Goal: Information Seeking & Learning: Learn about a topic

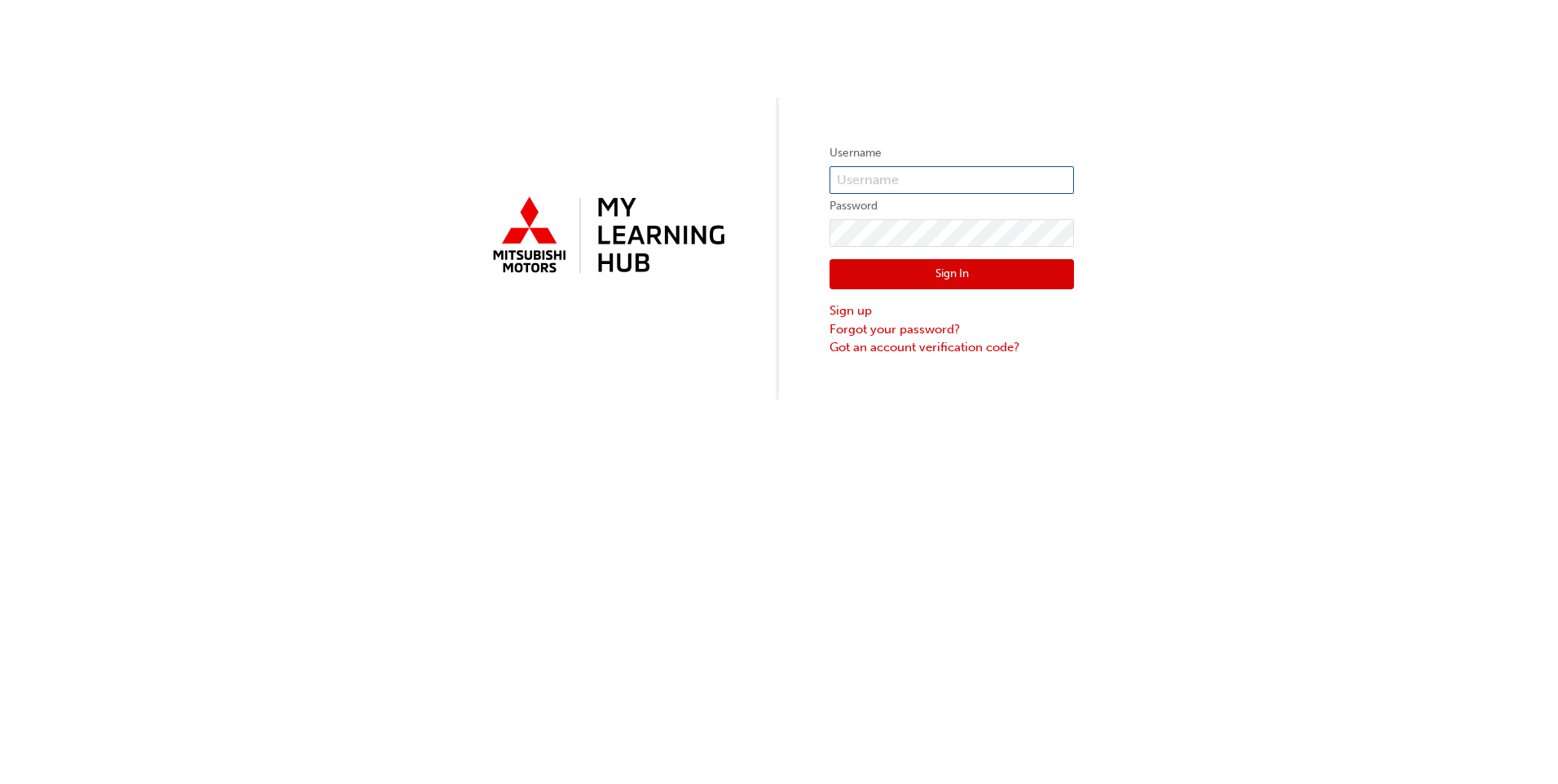
type input "0005927413"
click at [948, 263] on button "Sign In" at bounding box center [951, 275] width 245 height 31
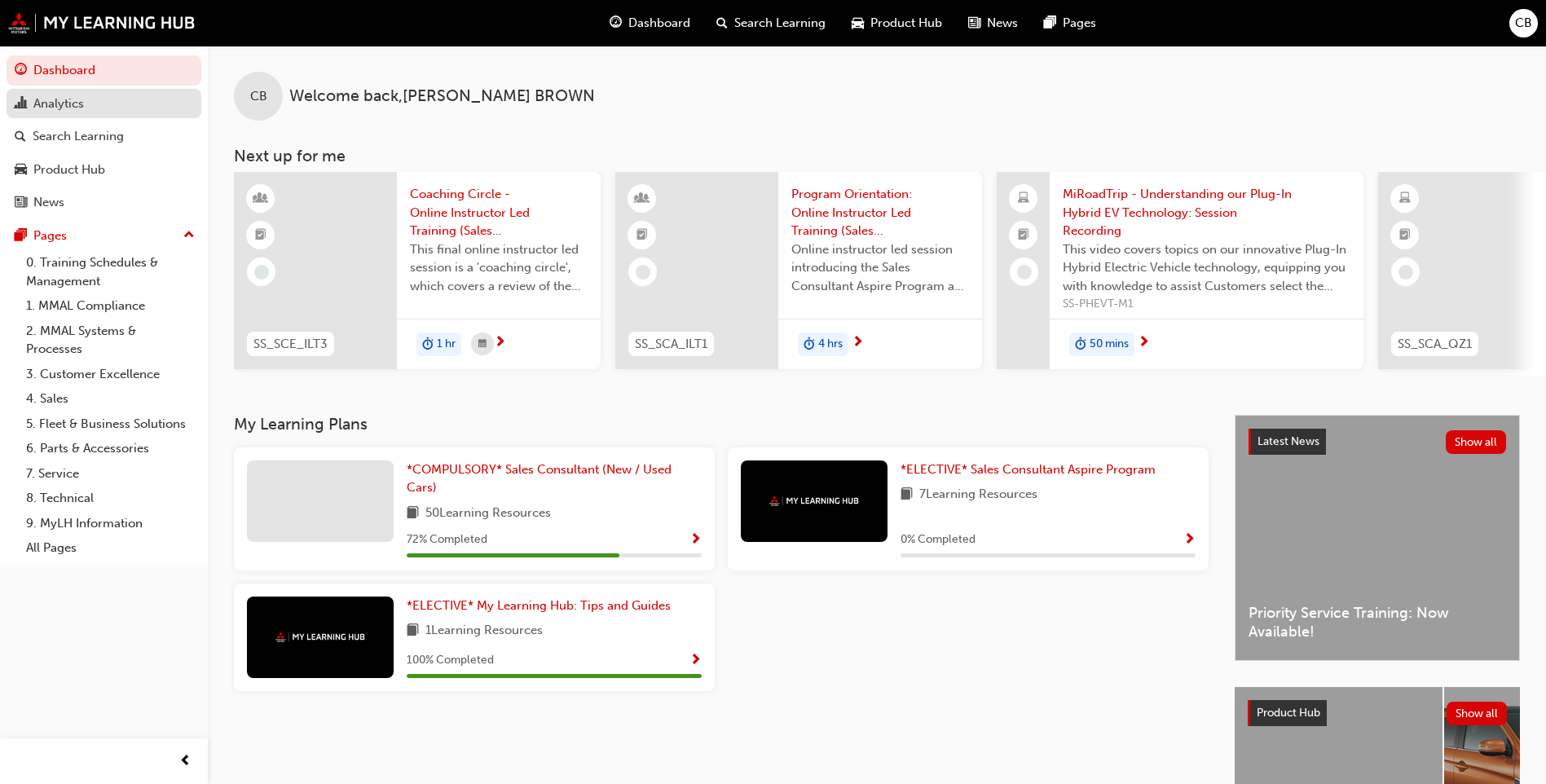
click at [65, 111] on div "Analytics" at bounding box center [58, 104] width 50 height 19
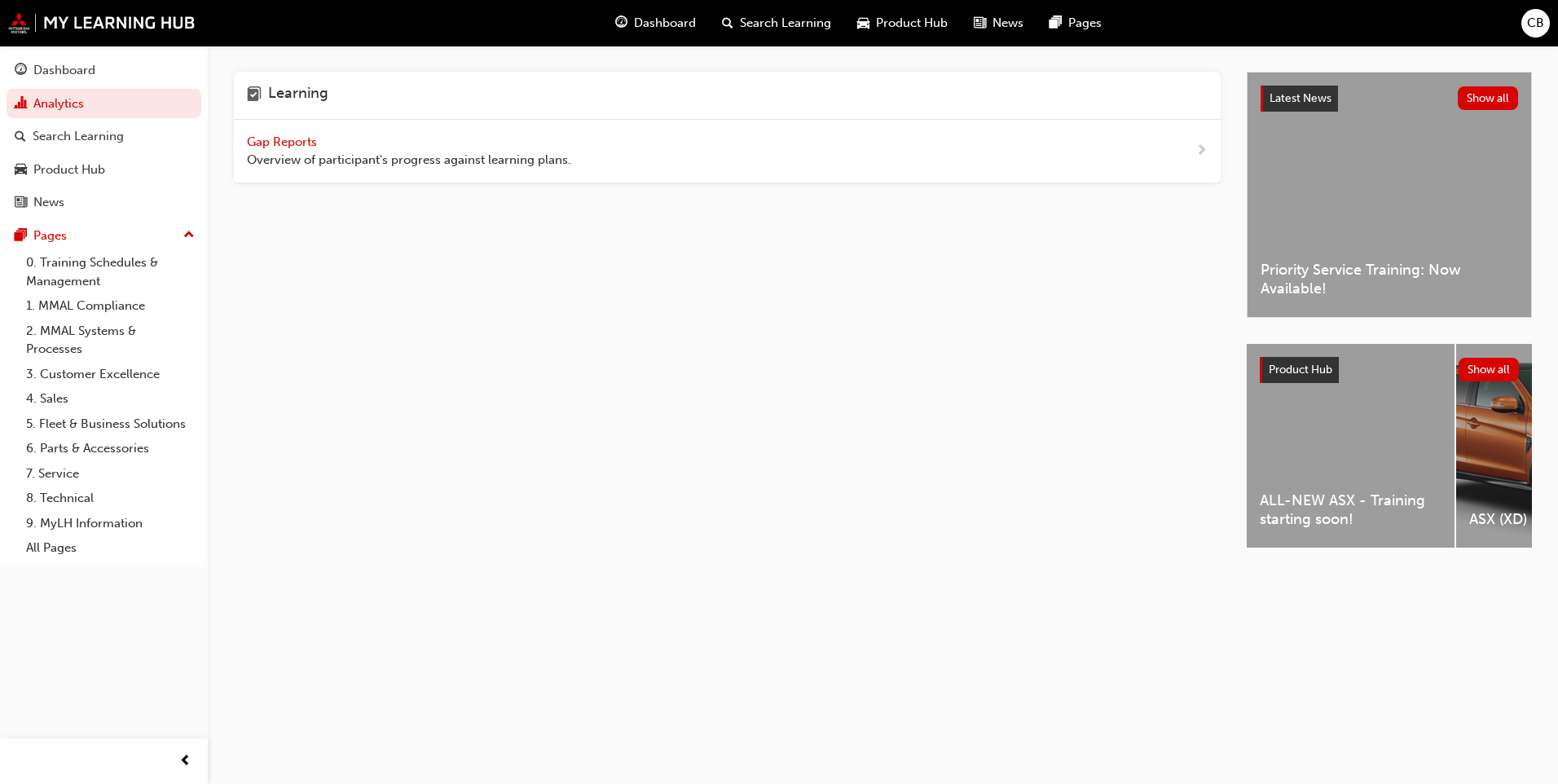
click at [659, 26] on span "Dashboard" at bounding box center [665, 23] width 62 height 19
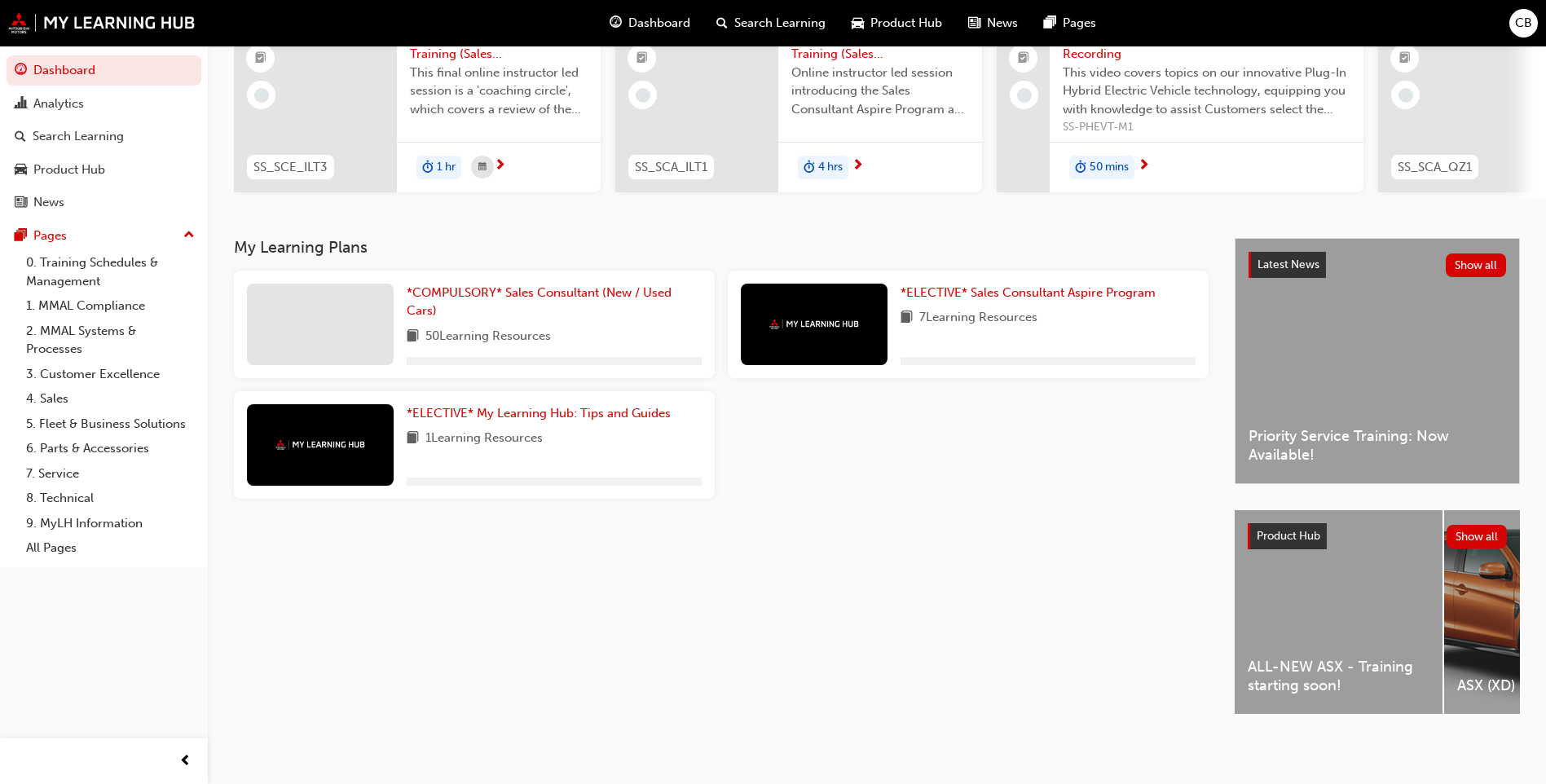
scroll to position [190, 0]
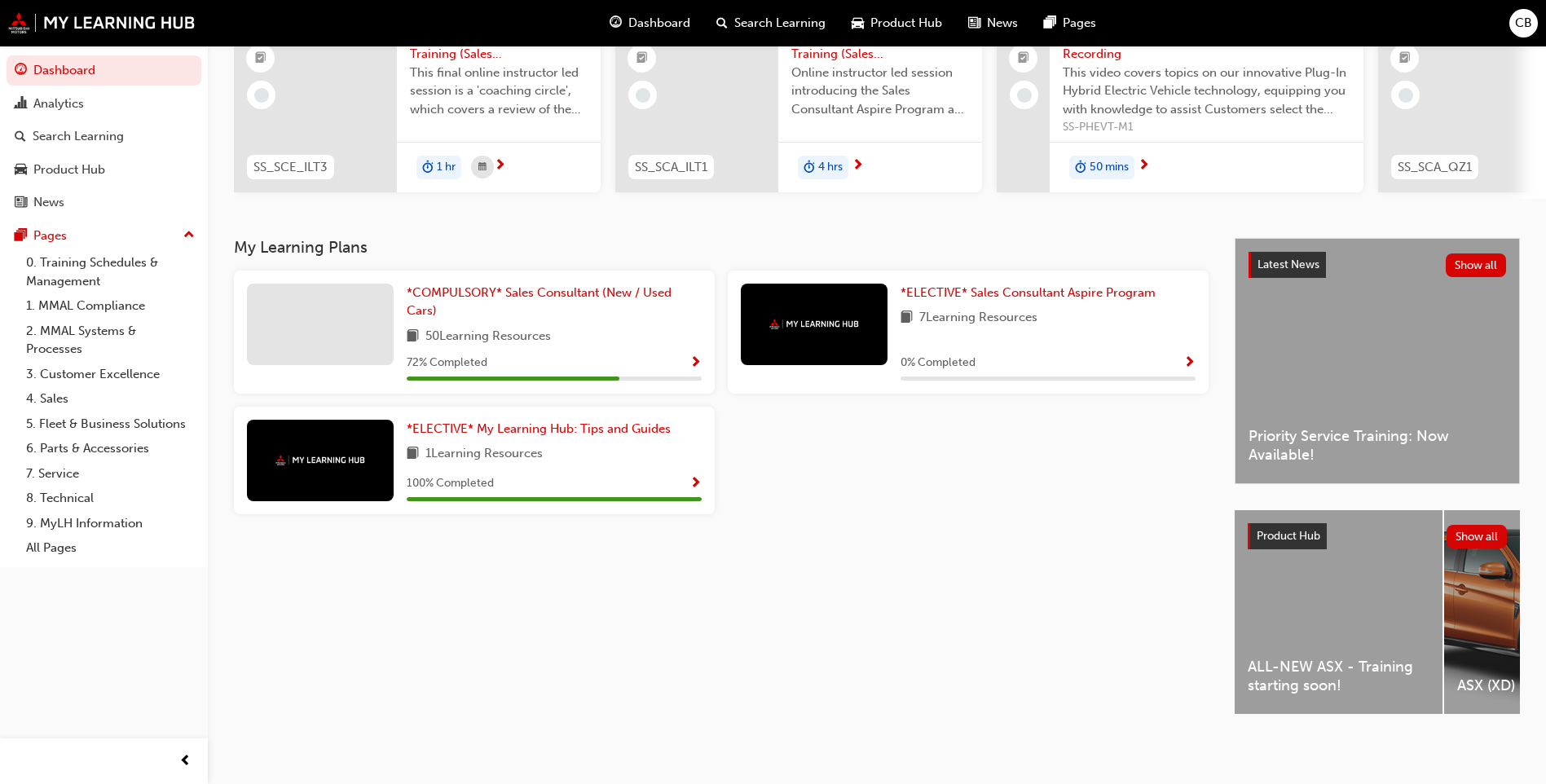
click at [299, 299] on div at bounding box center [320, 324] width 147 height 82
click at [702, 353] on div "*COMPULSORY* Sales Consultant (New / Used Cars) 50 Learning Resources 72 % Comp…" at bounding box center [474, 332] width 480 height 123
click at [696, 356] on span "Show Progress" at bounding box center [695, 363] width 12 height 15
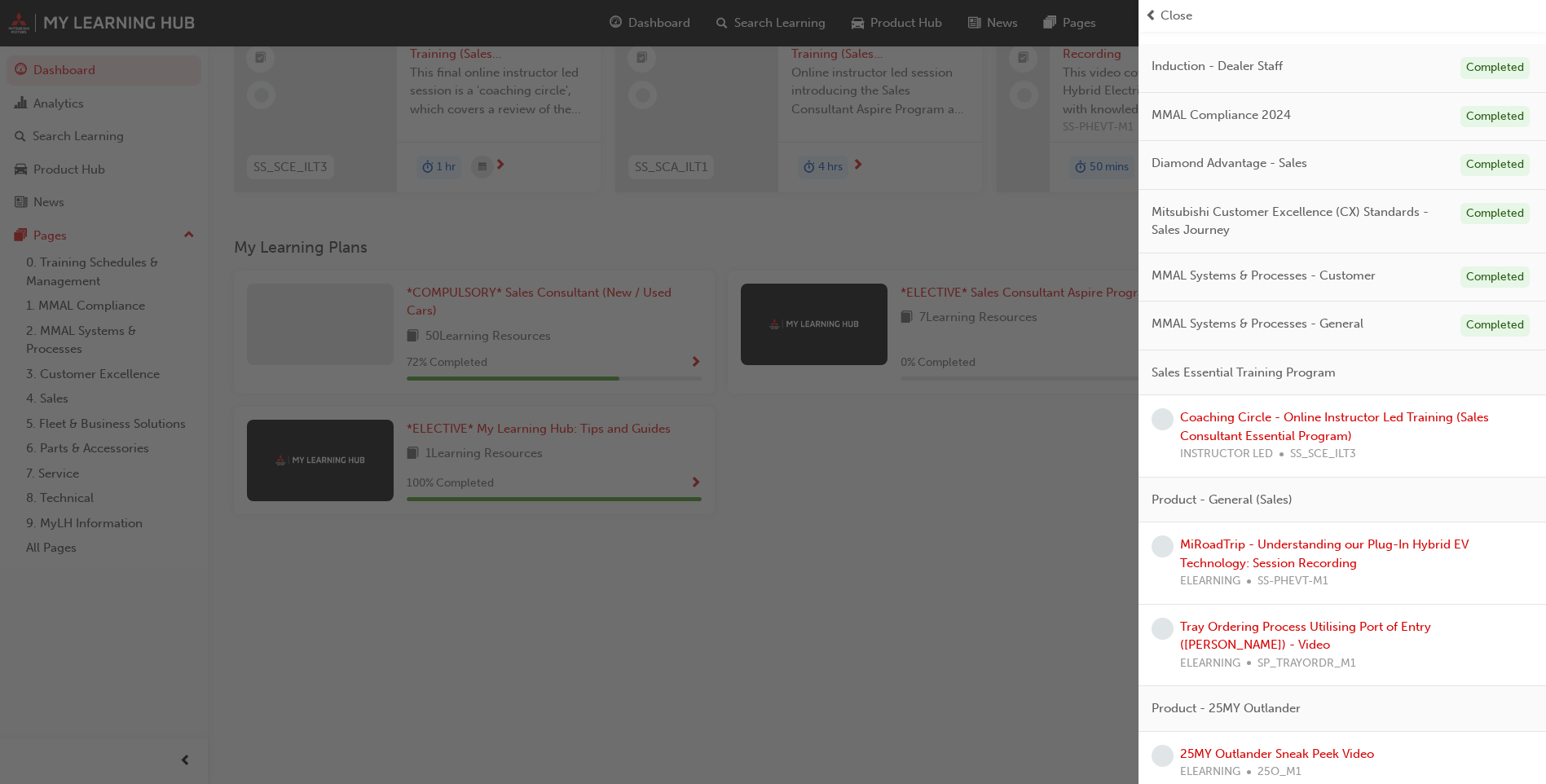
scroll to position [163, 0]
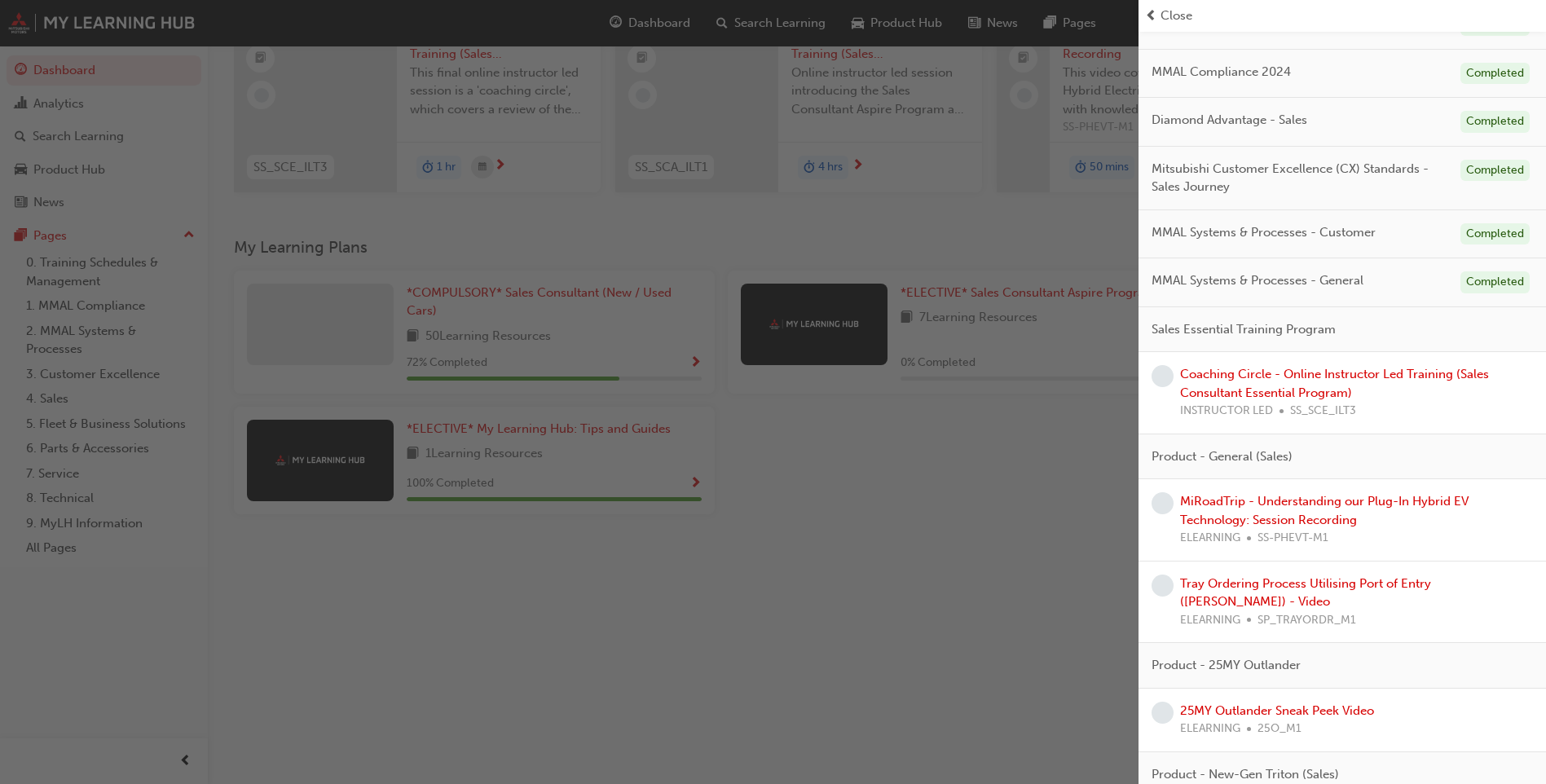
click at [1427, 404] on div "INSTRUCTOR LED SS_SCE_ILT3" at bounding box center [1357, 411] width 353 height 19
click at [1468, 415] on div "INSTRUCTOR LED SS_SCE_ILT3" at bounding box center [1357, 411] width 353 height 19
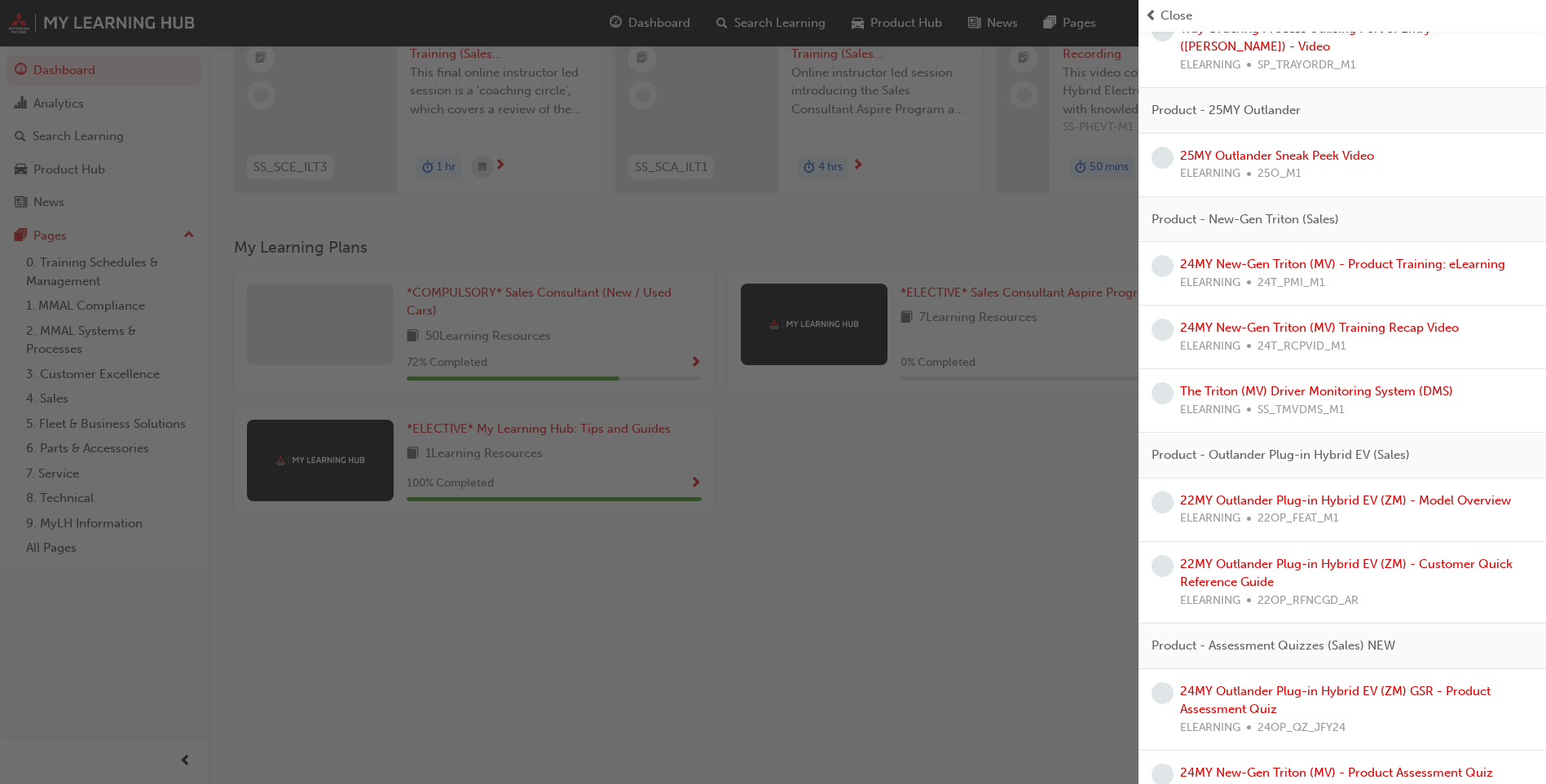
scroll to position [920, 0]
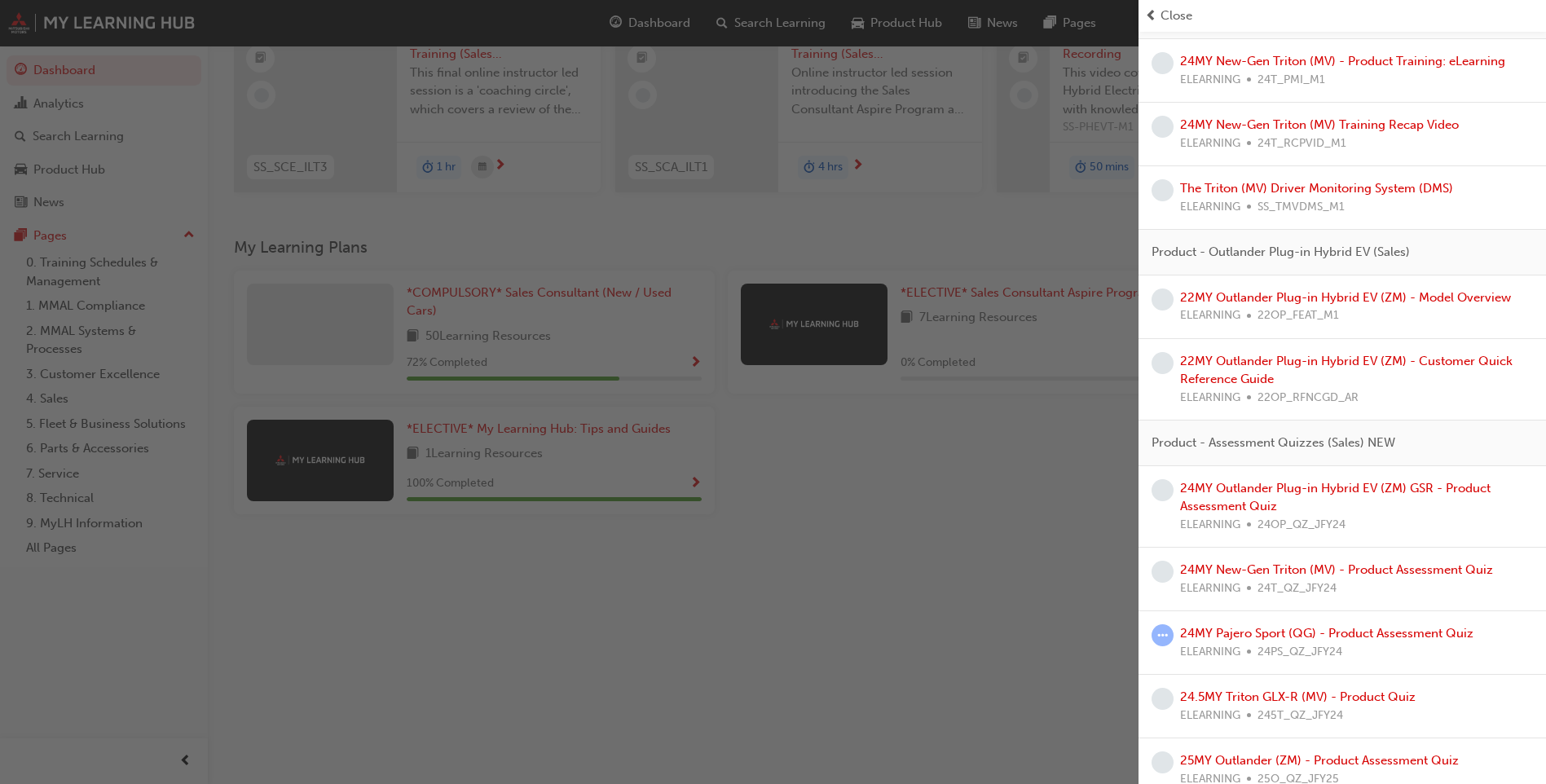
click at [1023, 606] on div "button" at bounding box center [569, 392] width 1138 height 784
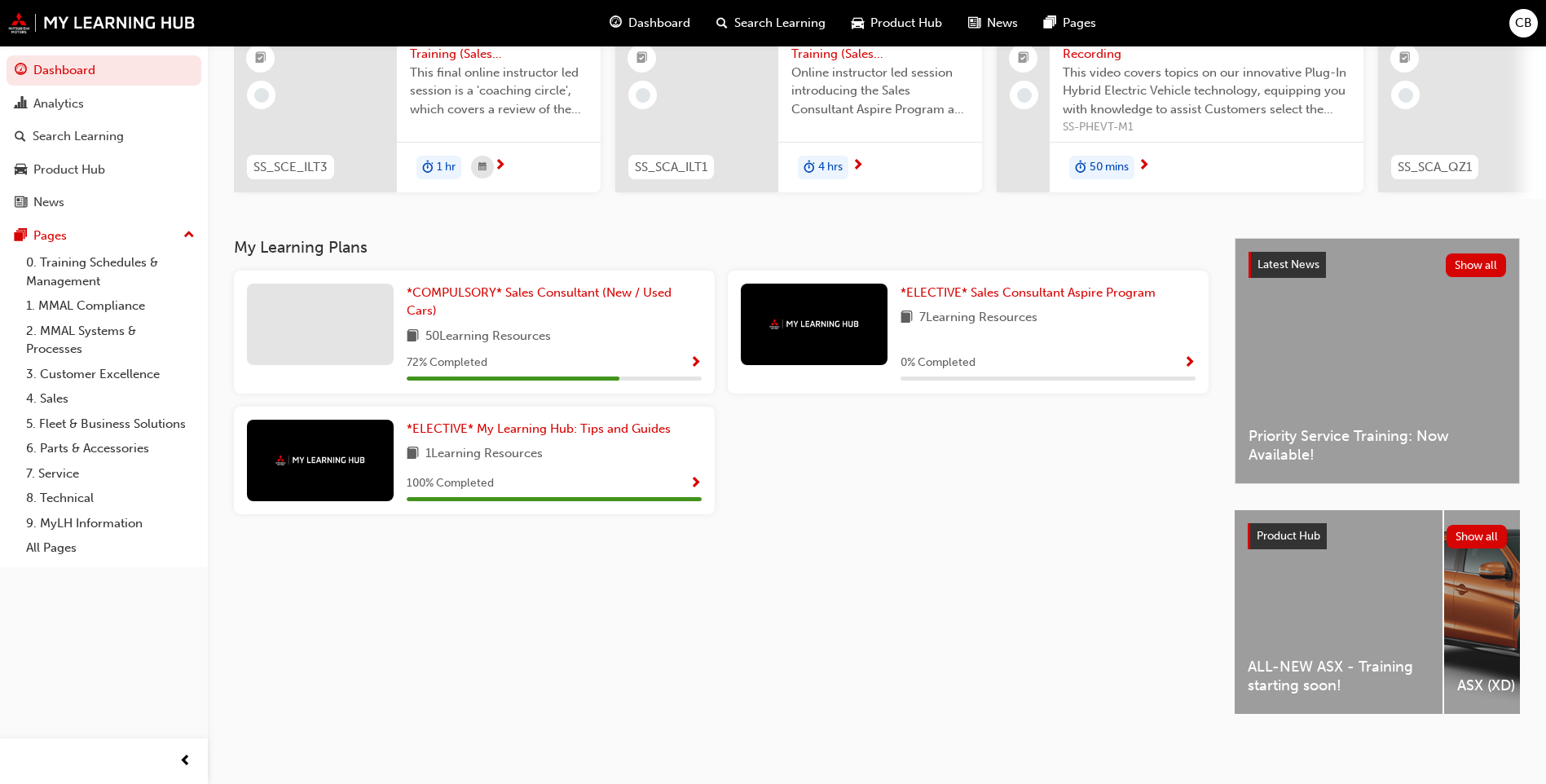
scroll to position [0, 0]
